Goal: Download file/media

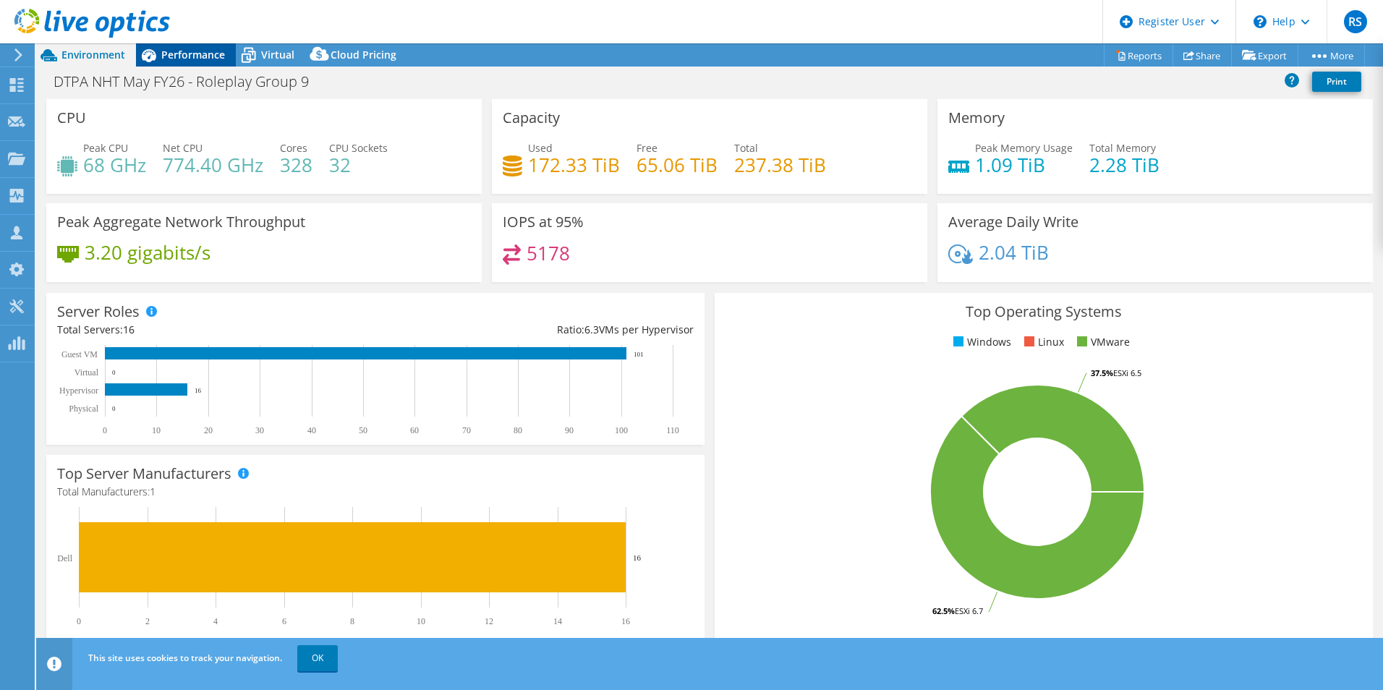
click at [164, 54] on span "Performance" at bounding box center [193, 55] width 64 height 14
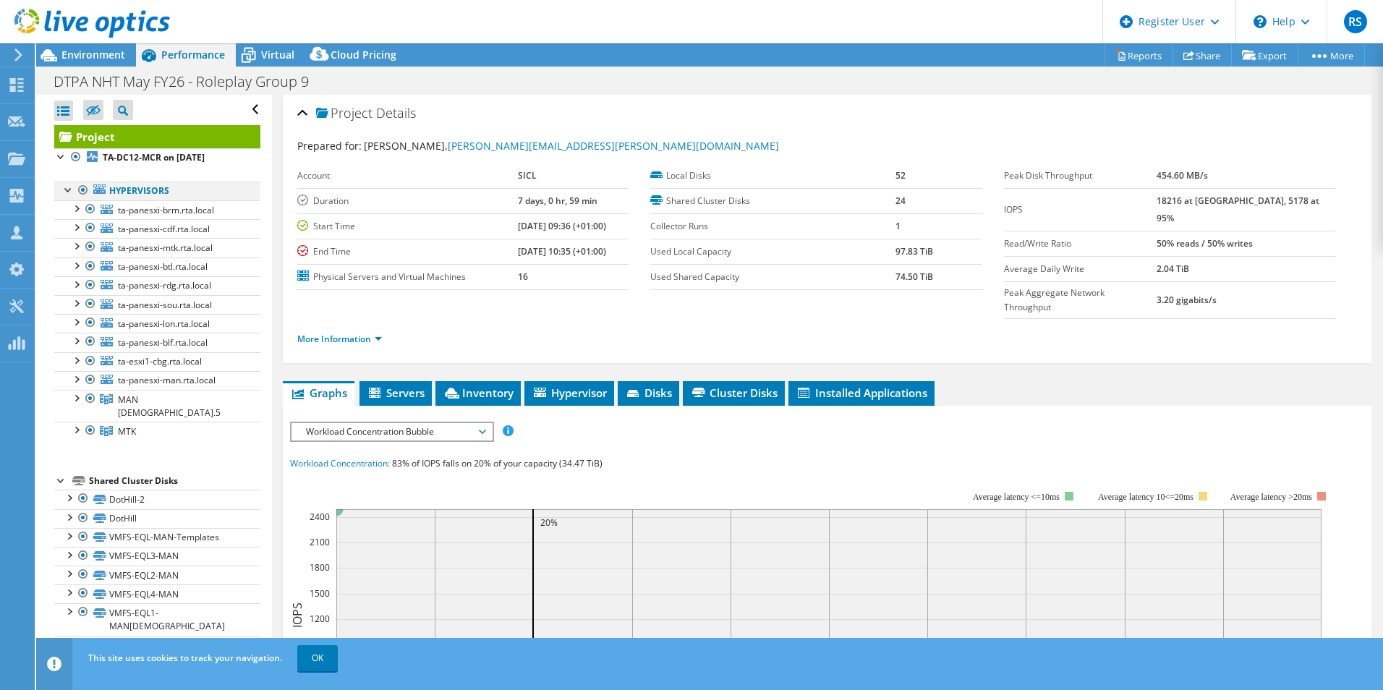
click at [76, 192] on div at bounding box center [83, 190] width 14 height 17
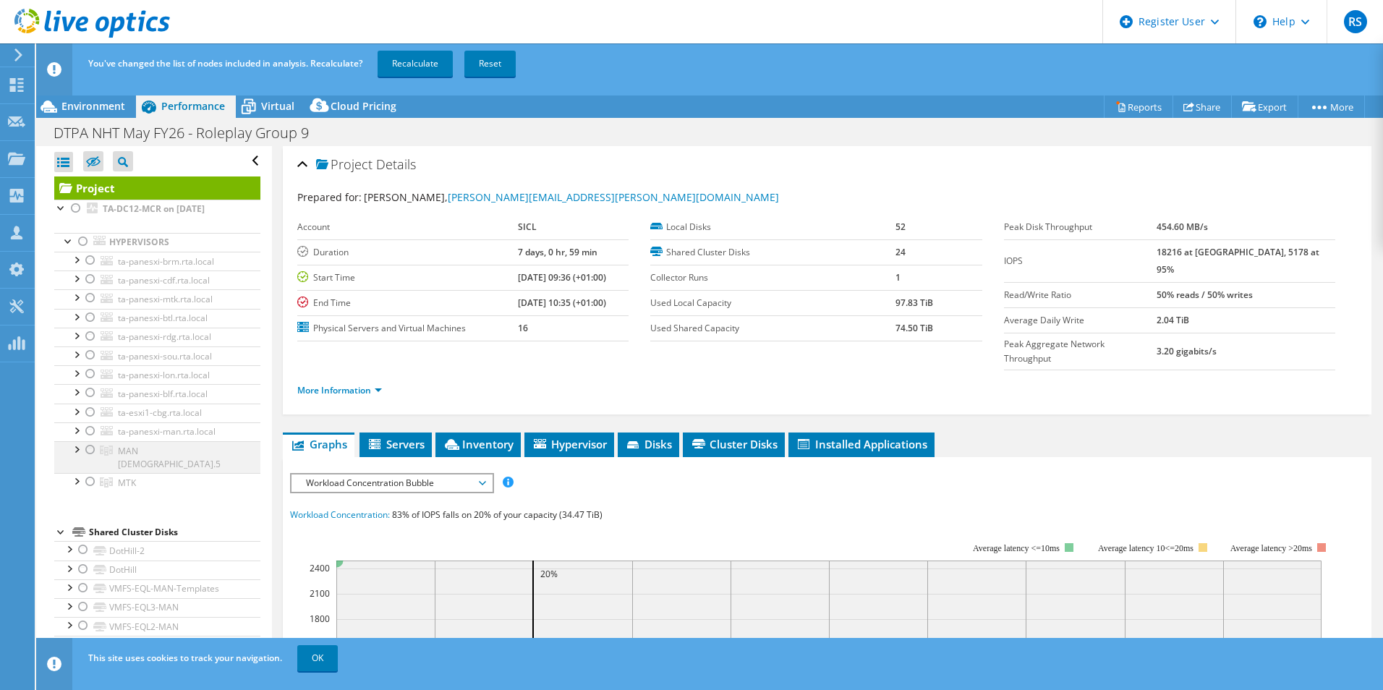
click at [91, 449] on div at bounding box center [90, 449] width 14 height 17
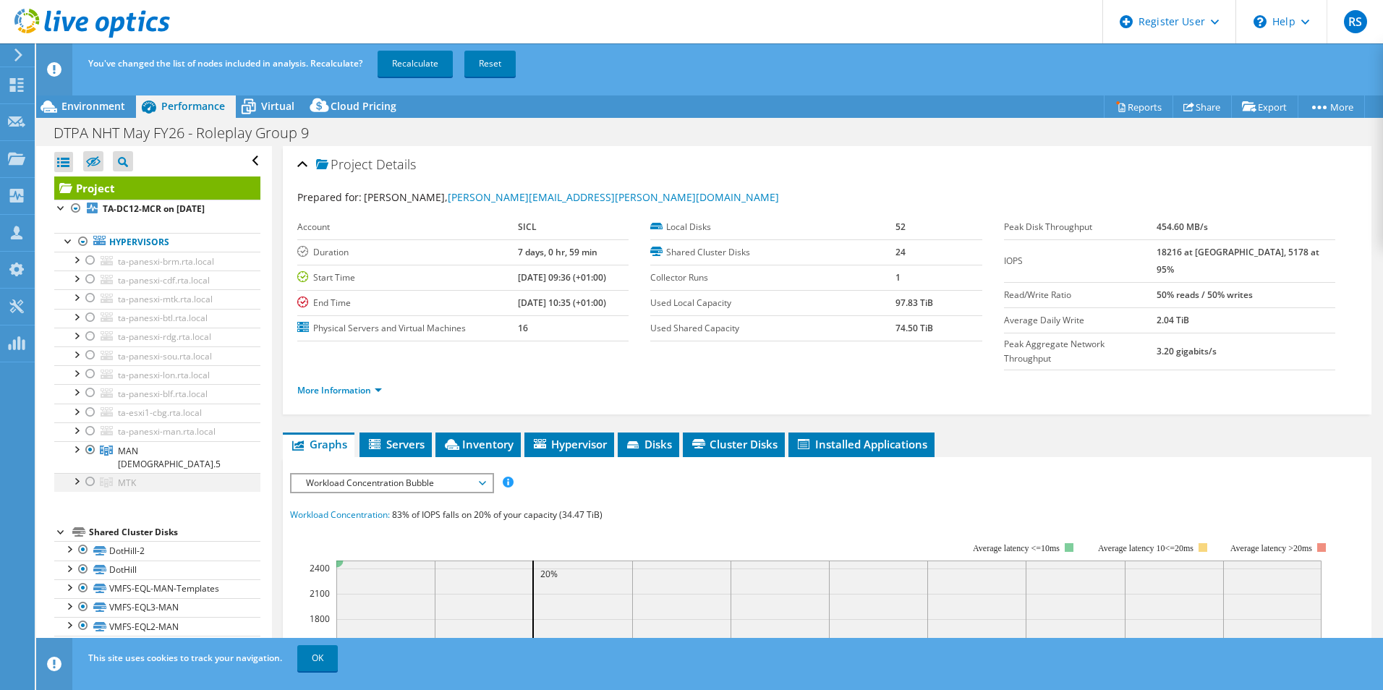
click at [93, 473] on div at bounding box center [90, 481] width 14 height 17
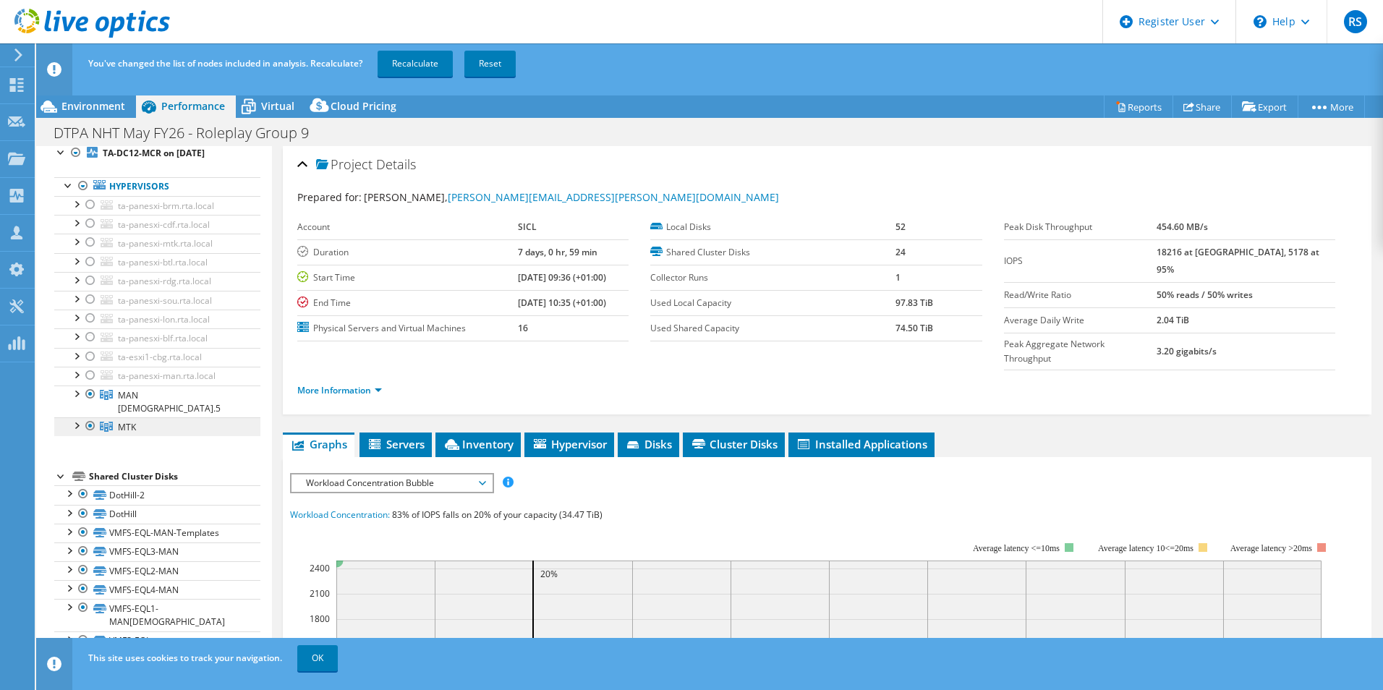
scroll to position [55, 0]
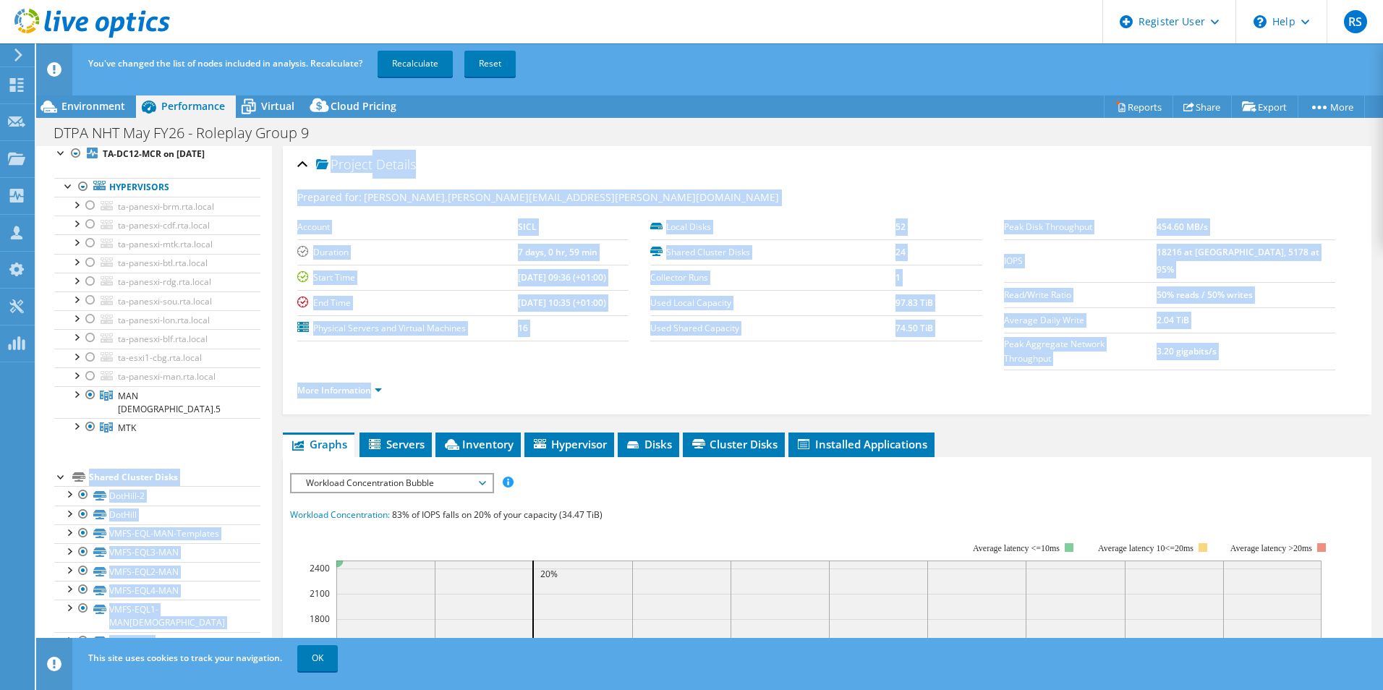
drag, startPoint x: 67, startPoint y: 464, endPoint x: 431, endPoint y: 347, distance: 382.0
click at [431, 347] on div "Open All Close All Hide Excluded Nodes Project Tree Filter" at bounding box center [709, 429] width 1347 height 567
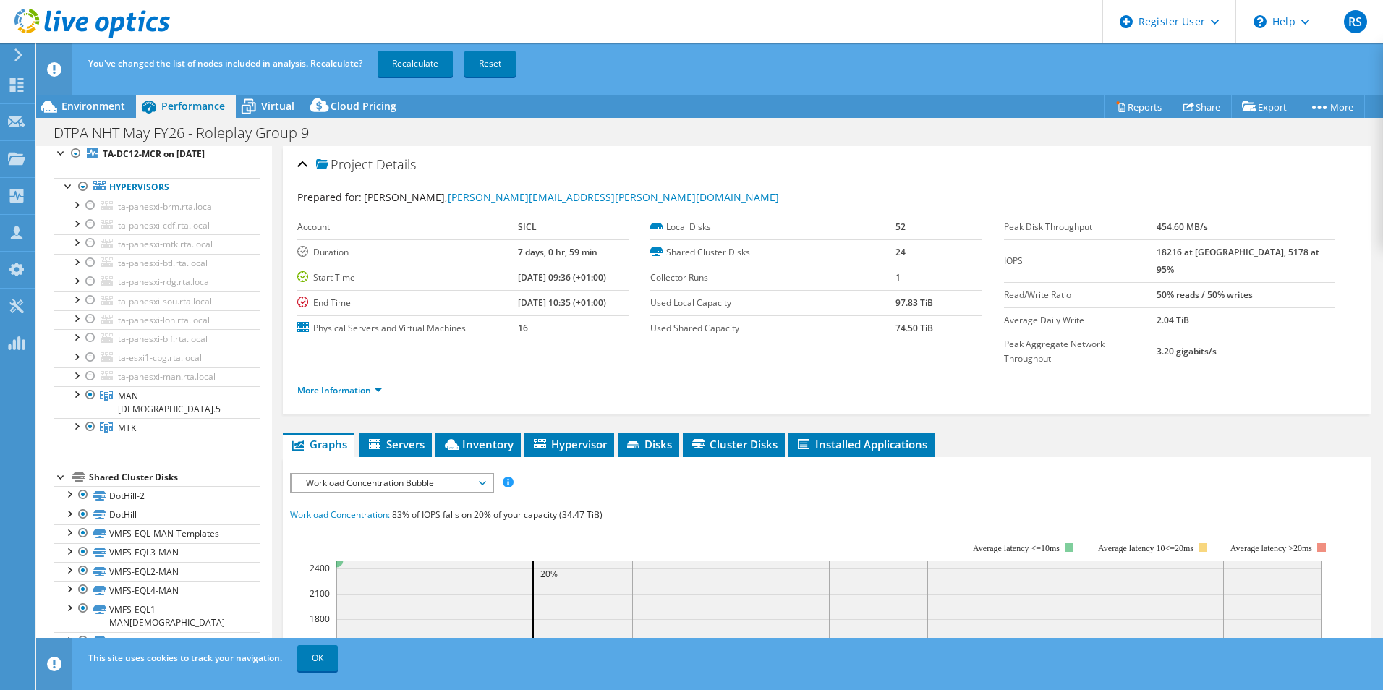
drag, startPoint x: 431, startPoint y: 347, endPoint x: 529, endPoint y: 355, distance: 98.7
click at [529, 379] on ul "More Information" at bounding box center [827, 389] width 1060 height 20
click at [442, 76] on link "Recalculate" at bounding box center [415, 64] width 75 height 26
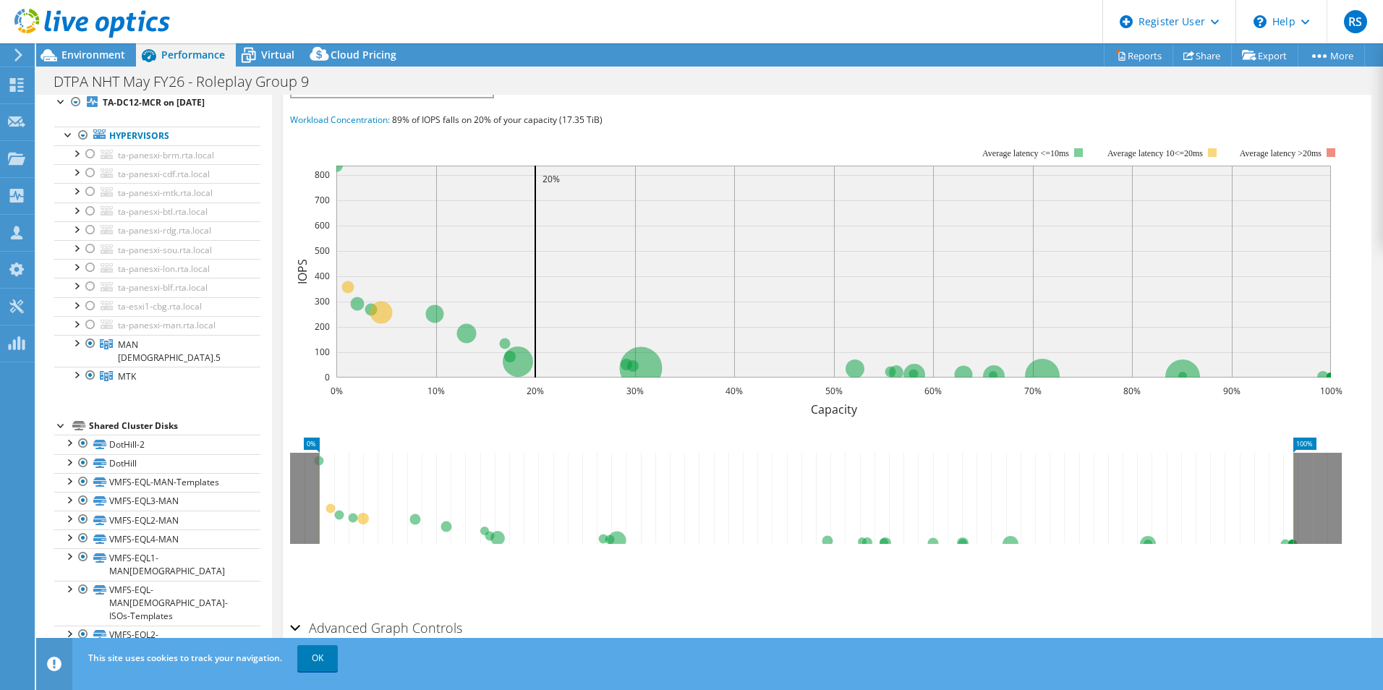
scroll to position [345, 0]
click at [112, 62] on div "Environment" at bounding box center [86, 54] width 100 height 23
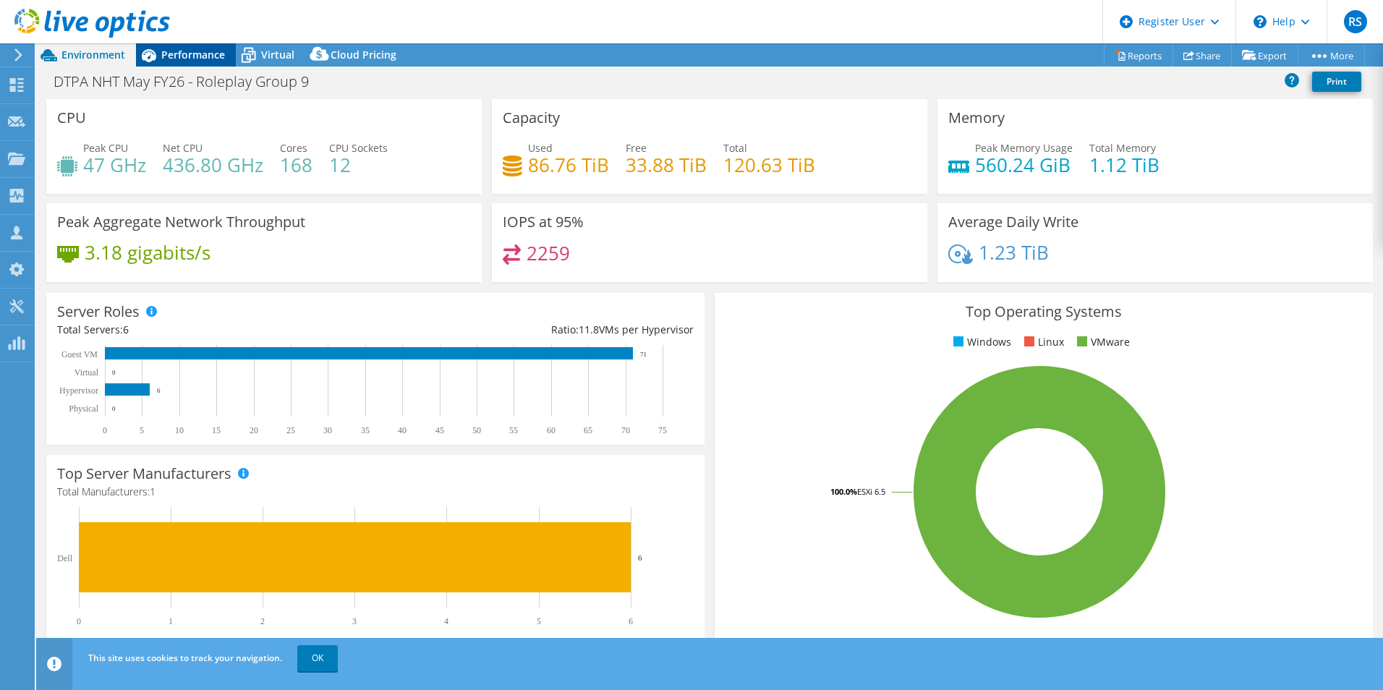
click at [200, 66] on div "Performance" at bounding box center [186, 54] width 100 height 23
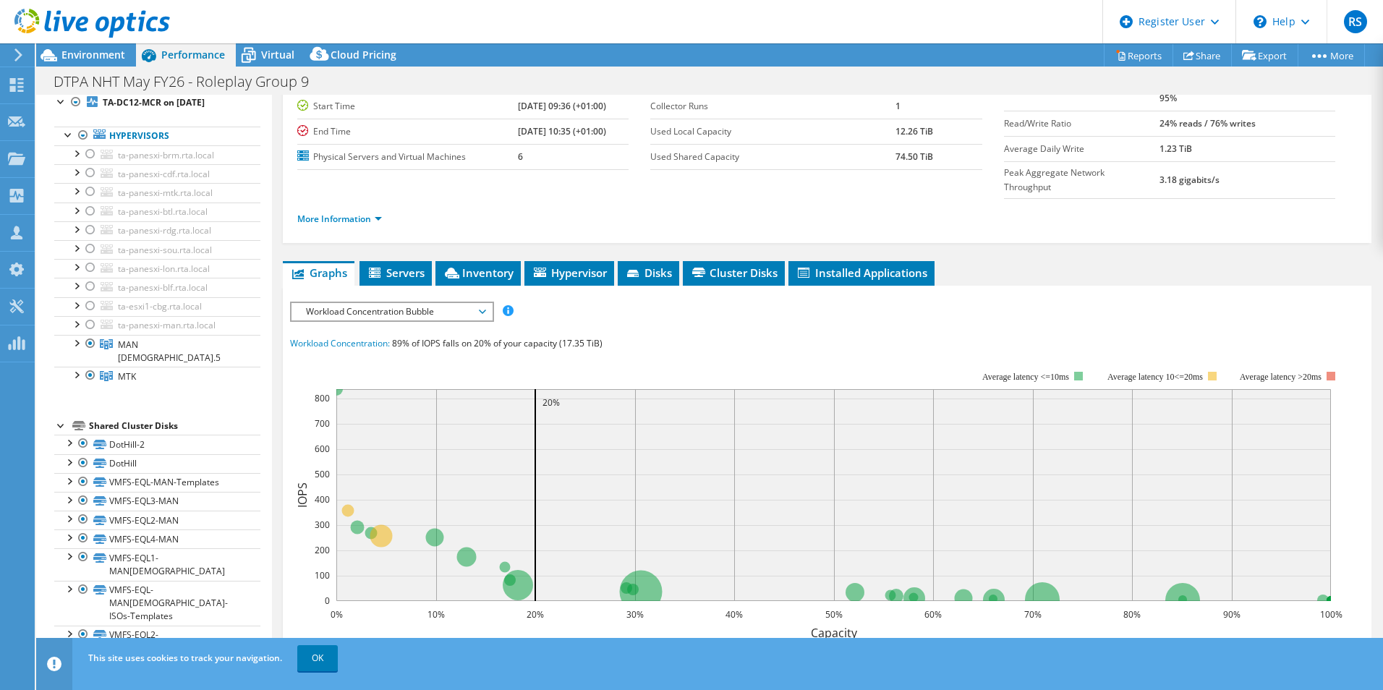
scroll to position [0, 0]
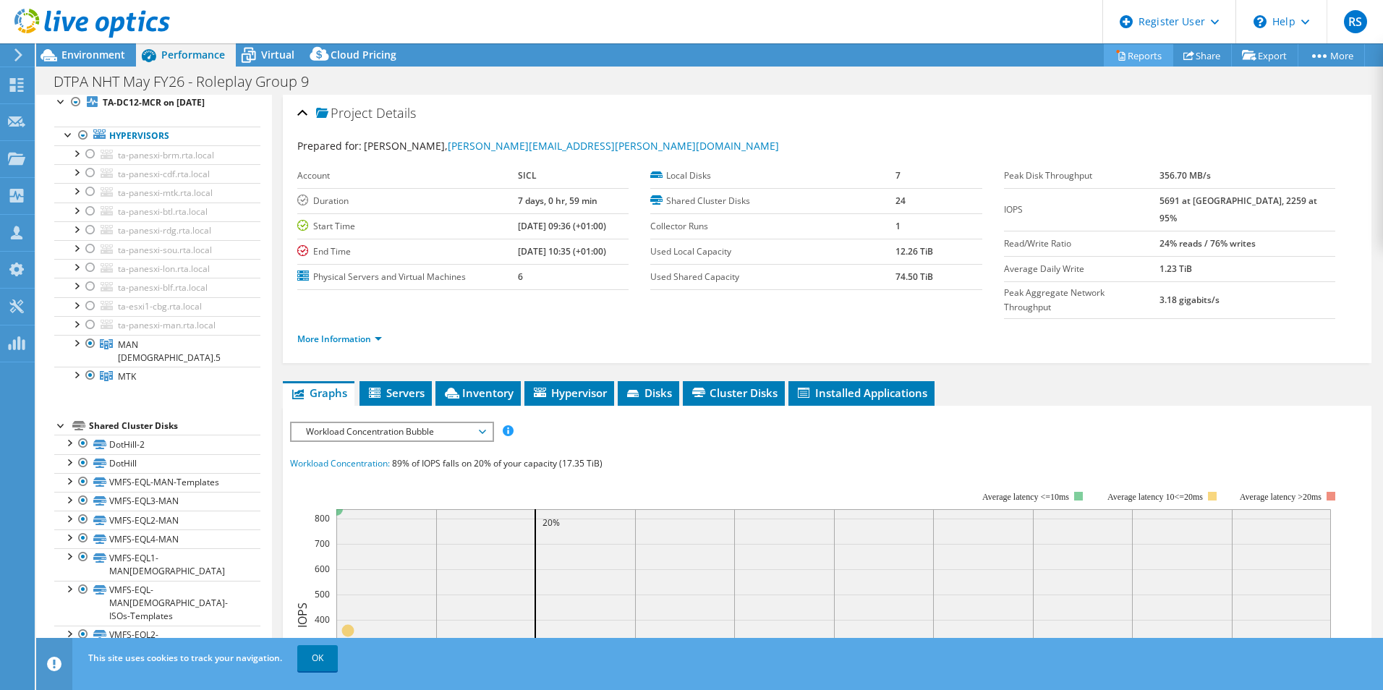
click at [1151, 56] on link "Reports" at bounding box center [1138, 55] width 69 height 22
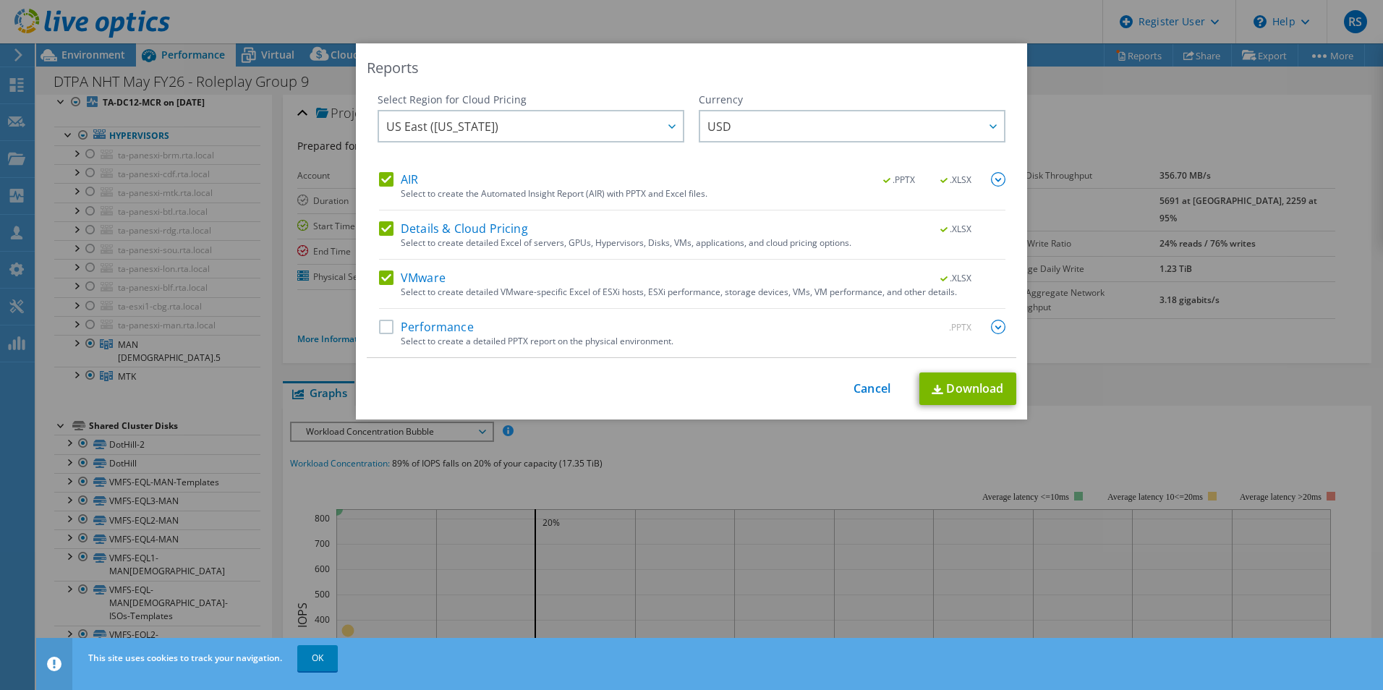
click at [459, 229] on label "Details & Cloud Pricing" at bounding box center [453, 228] width 149 height 14
click at [0, 0] on input "Details & Cloud Pricing" at bounding box center [0, 0] width 0 height 0
click at [459, 229] on label "Details & Cloud Pricing" at bounding box center [453, 228] width 149 height 14
click at [0, 0] on input "Details & Cloud Pricing" at bounding box center [0, 0] width 0 height 0
click at [459, 229] on label "Details & Cloud Pricing" at bounding box center [453, 228] width 149 height 14
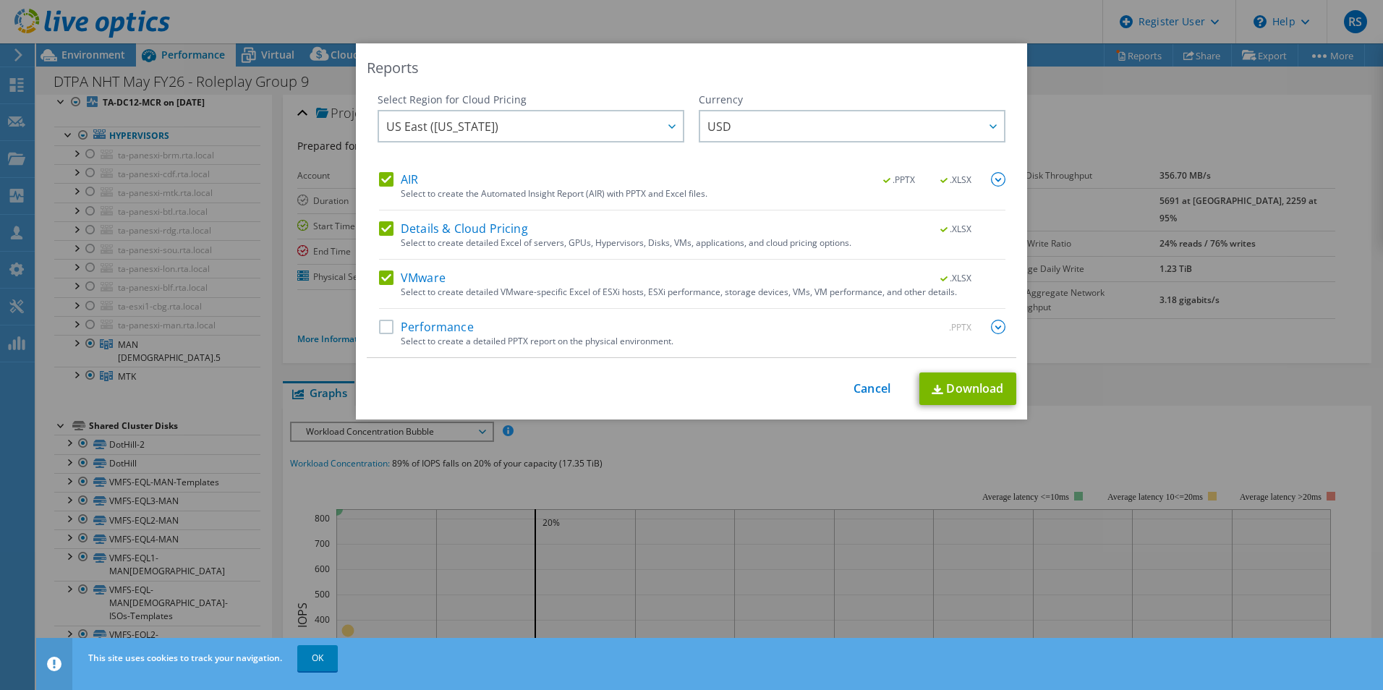
click at [0, 0] on input "Details & Cloud Pricing" at bounding box center [0, 0] width 0 height 0
click at [438, 274] on label "VMware" at bounding box center [412, 278] width 67 height 14
click at [0, 0] on input "VMware" at bounding box center [0, 0] width 0 height 0
click at [940, 395] on link "Download" at bounding box center [967, 389] width 97 height 33
click at [898, 133] on span "USD" at bounding box center [855, 126] width 297 height 30
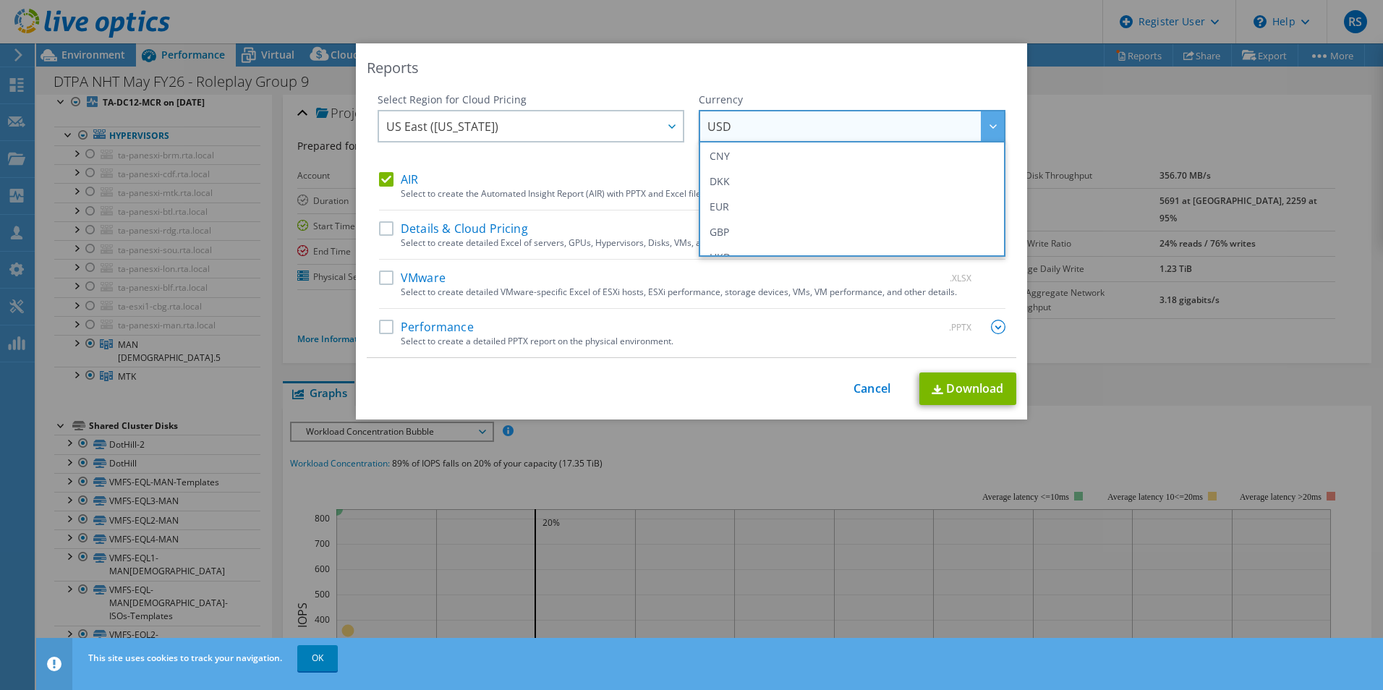
scroll to position [169, 0]
click at [851, 192] on li "EUR" at bounding box center [851, 190] width 299 height 25
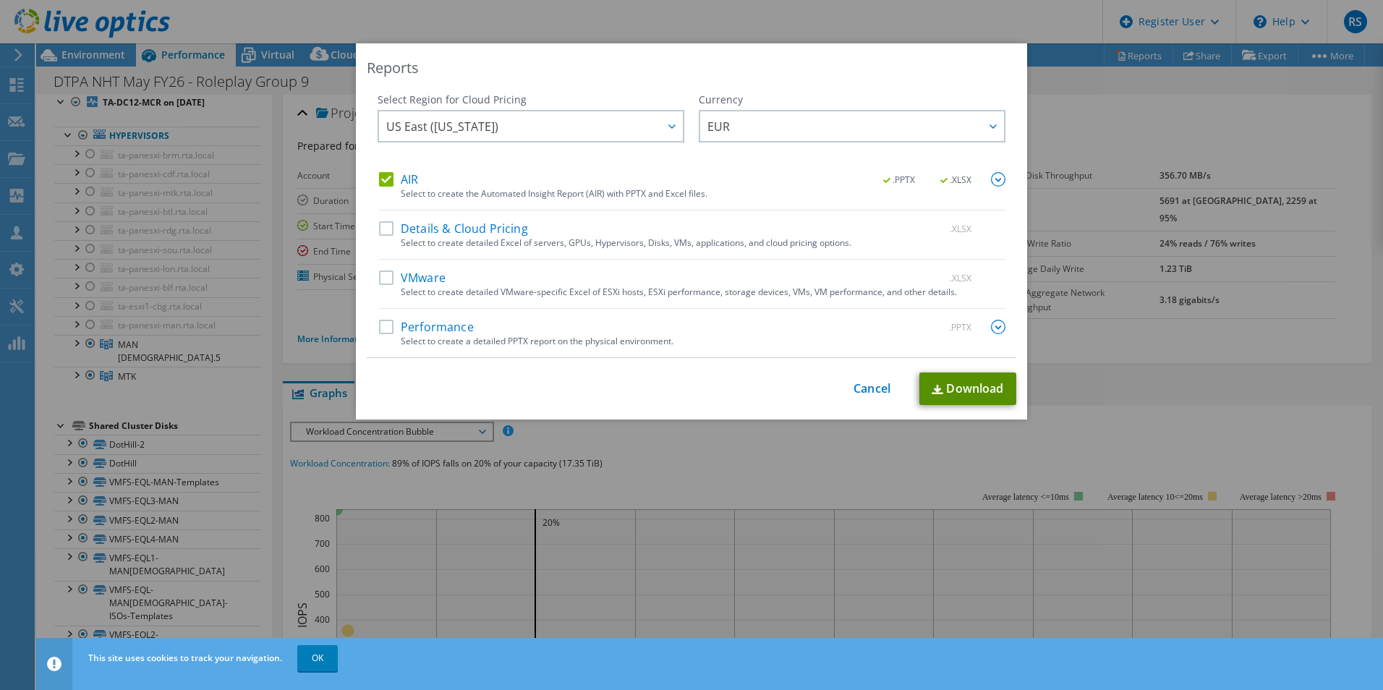
click at [940, 391] on link "Download" at bounding box center [967, 389] width 97 height 33
click at [866, 373] on div "This process may take a while, please wait... Cancel Download" at bounding box center [692, 389] width 650 height 33
click at [866, 382] on link "Cancel" at bounding box center [872, 389] width 37 height 14
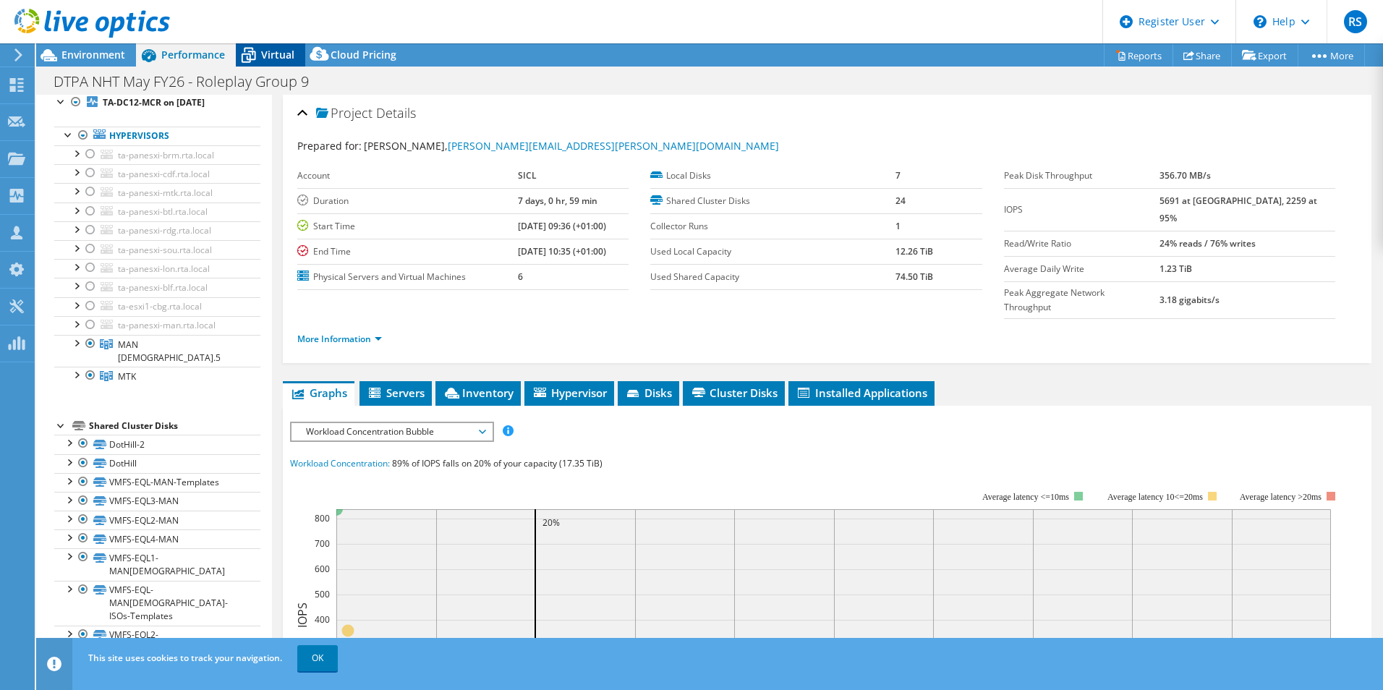
click at [261, 45] on div "Virtual" at bounding box center [270, 54] width 69 height 23
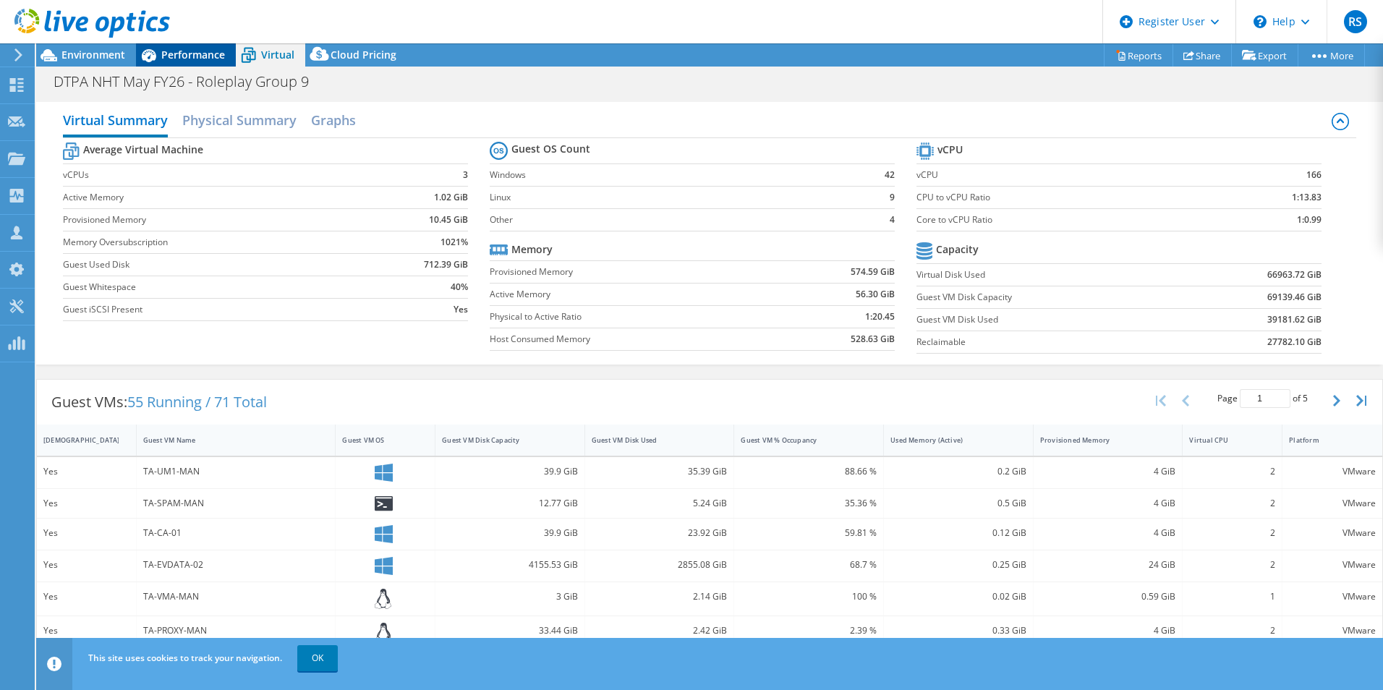
click at [187, 54] on span "Performance" at bounding box center [193, 55] width 64 height 14
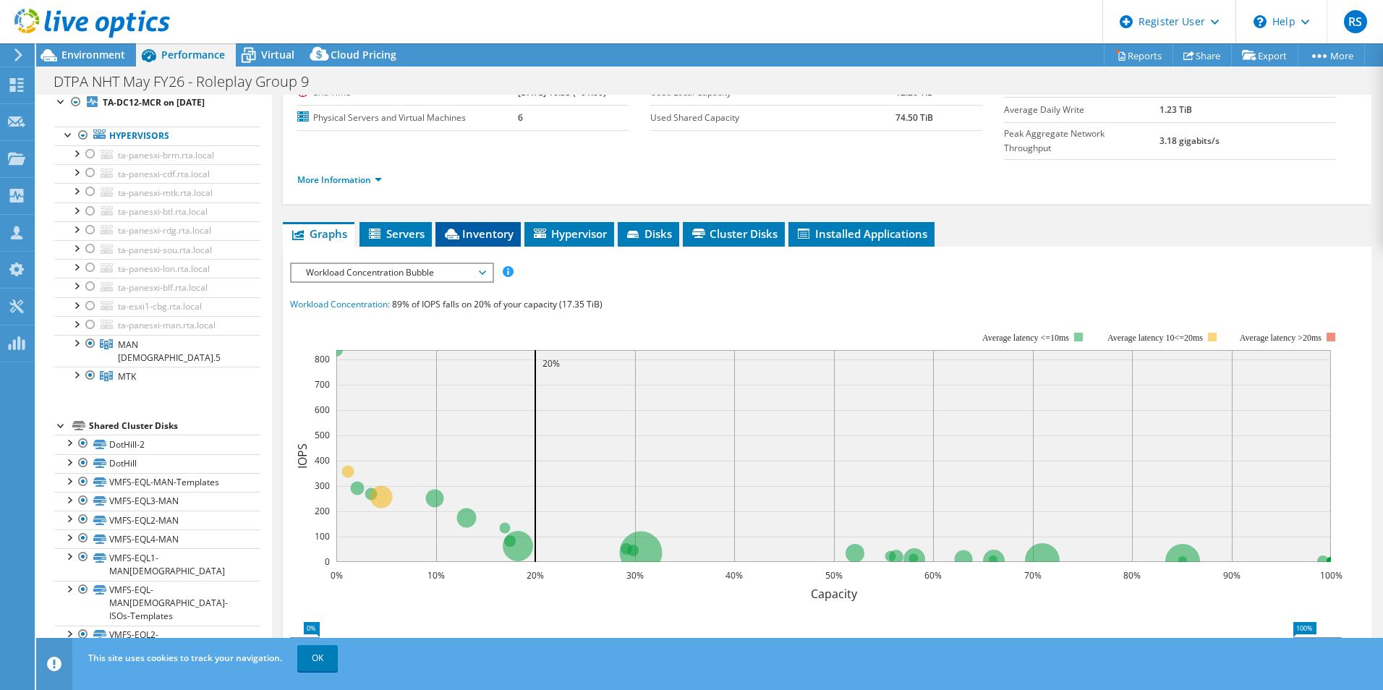
scroll to position [160, 0]
click at [413, 263] on span "Workload Concentration Bubble" at bounding box center [392, 271] width 186 height 17
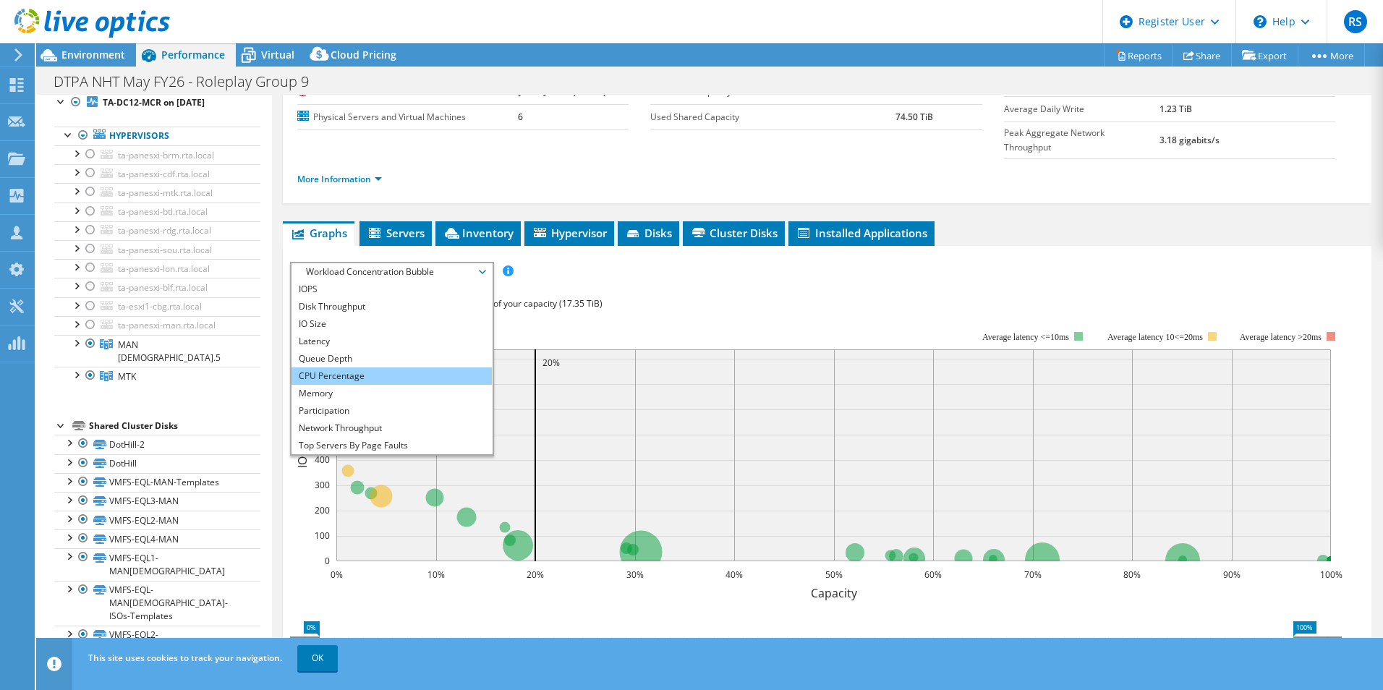
click at [393, 367] on li "CPU Percentage" at bounding box center [391, 375] width 200 height 17
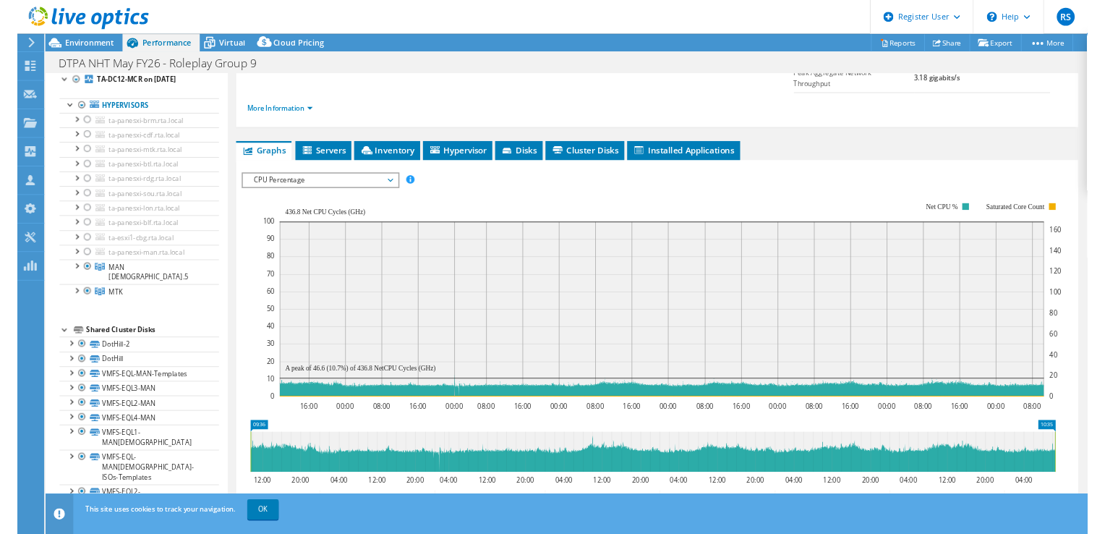
scroll to position [201, 0]
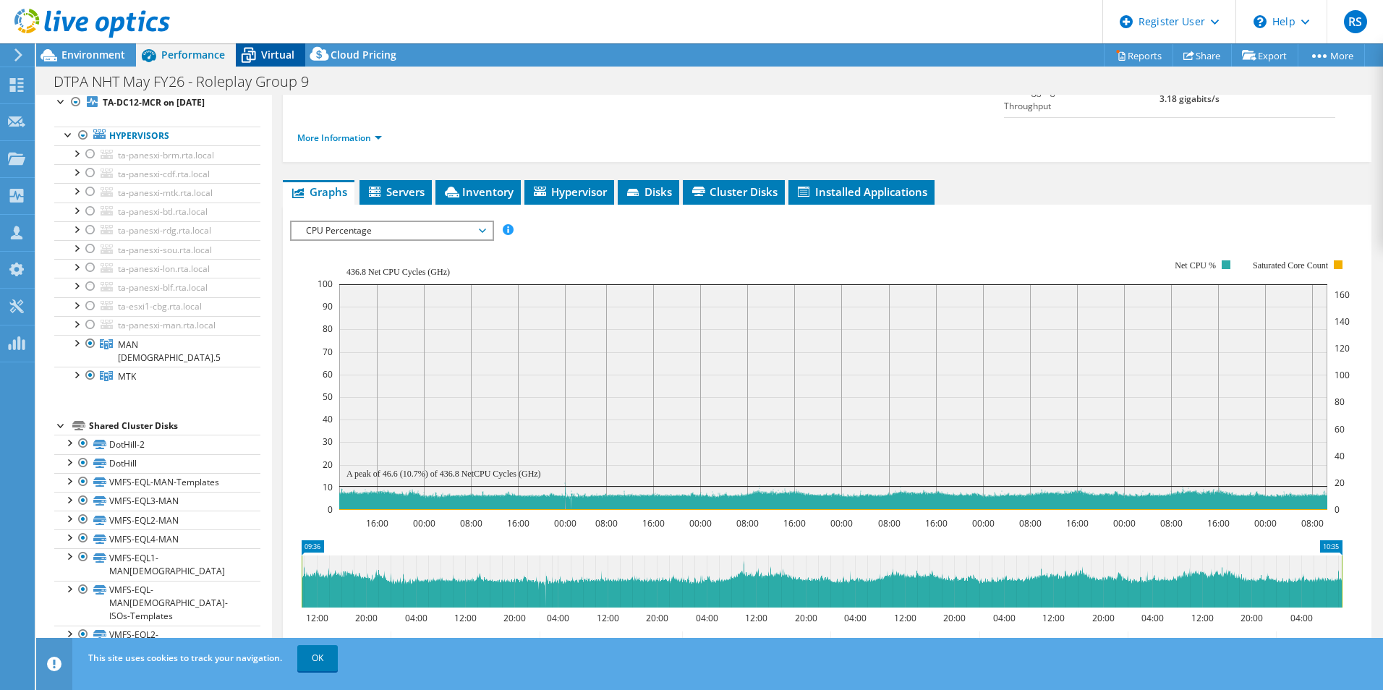
click at [293, 62] on div "Virtual" at bounding box center [270, 54] width 69 height 23
